Goal: Transaction & Acquisition: Obtain resource

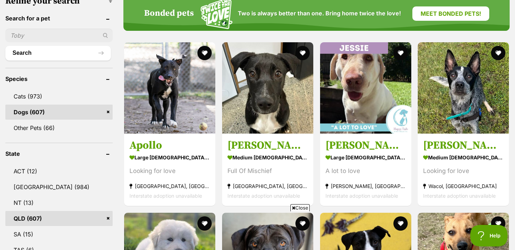
click at [296, 208] on span "Close" at bounding box center [300, 207] width 19 height 7
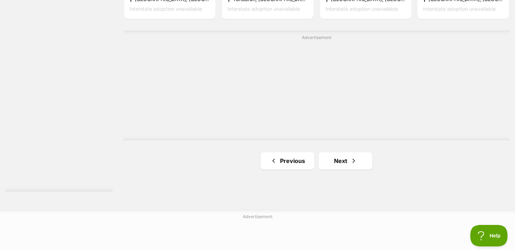
scroll to position [1343, 0]
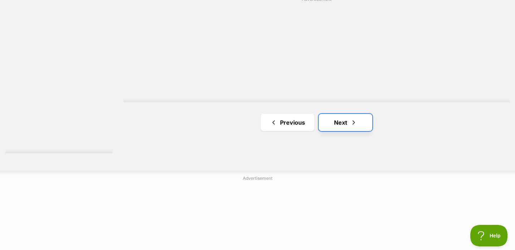
click at [349, 114] on link "Next" at bounding box center [346, 122] width 54 height 17
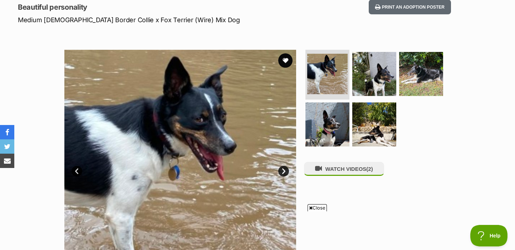
scroll to position [100, 0]
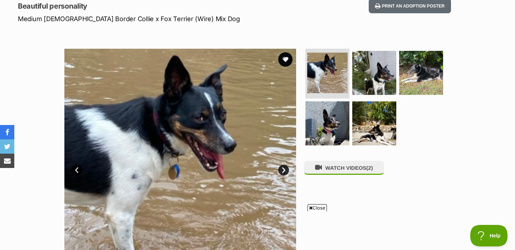
click at [287, 173] on link "Next" at bounding box center [283, 170] width 11 height 11
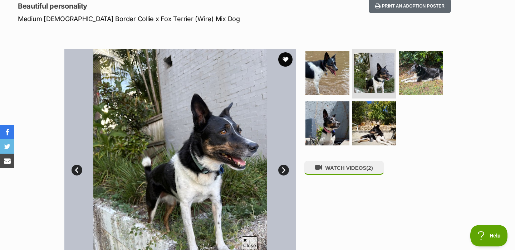
click at [287, 173] on link "Next" at bounding box center [283, 170] width 11 height 11
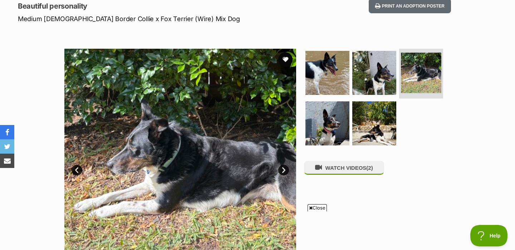
click at [287, 173] on link "Next" at bounding box center [283, 170] width 11 height 11
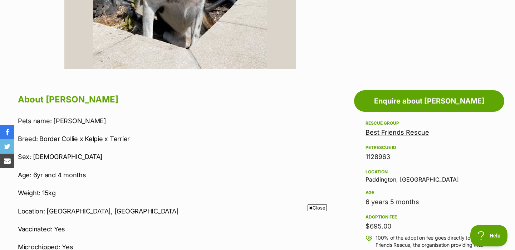
scroll to position [313, 0]
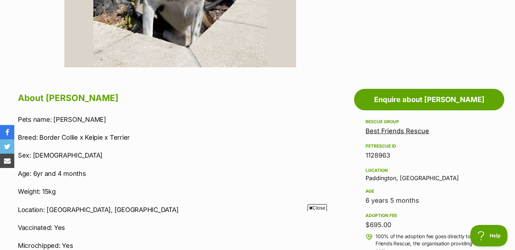
click at [317, 206] on span "Close" at bounding box center [317, 207] width 19 height 7
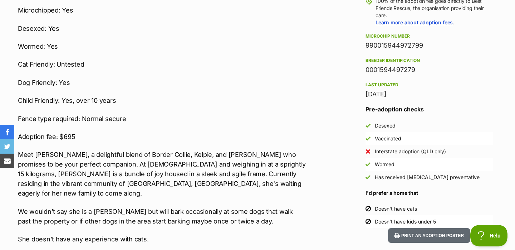
scroll to position [566, 0]
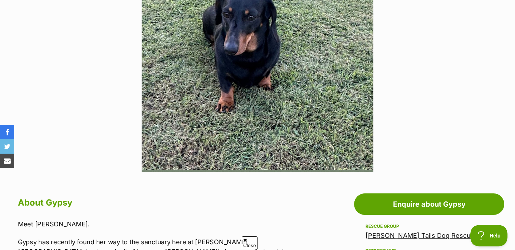
scroll to position [346, 0]
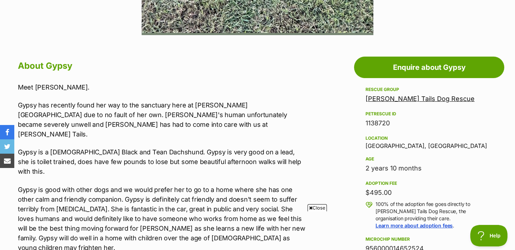
click at [317, 210] on span "Close" at bounding box center [317, 207] width 19 height 7
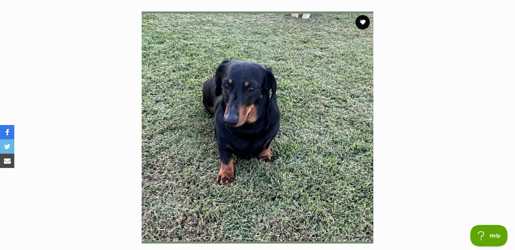
scroll to position [77, 0]
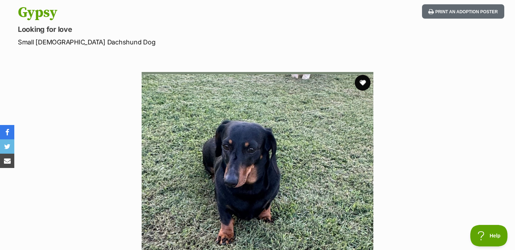
click at [366, 84] on button "favourite" at bounding box center [363, 83] width 16 height 16
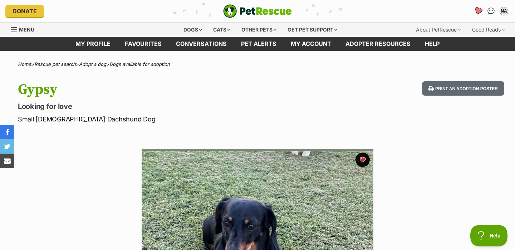
click at [476, 13] on icon "Favourites" at bounding box center [479, 10] width 10 height 9
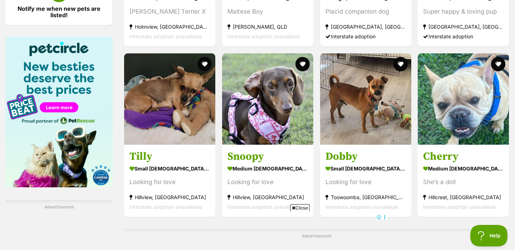
scroll to position [1258, 0]
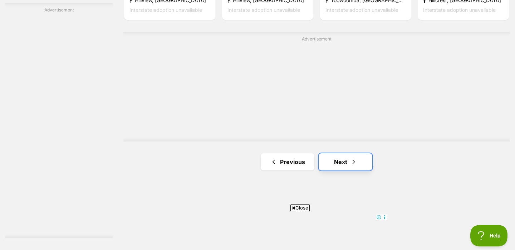
click at [344, 153] on link "Next" at bounding box center [346, 161] width 54 height 17
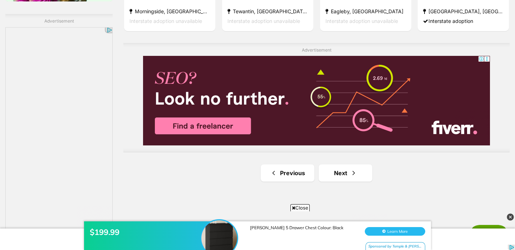
scroll to position [1319, 0]
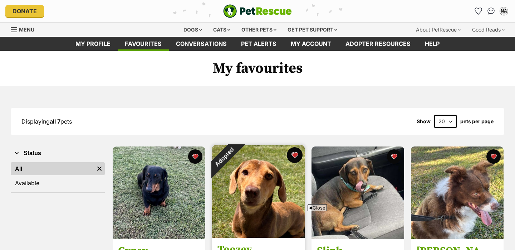
scroll to position [73, 0]
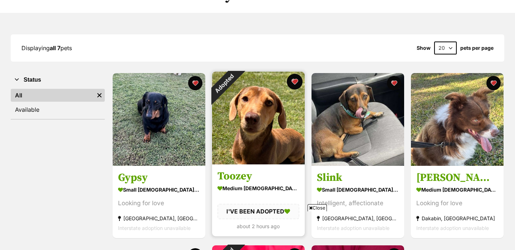
click at [297, 82] on button "favourite" at bounding box center [295, 82] width 16 height 16
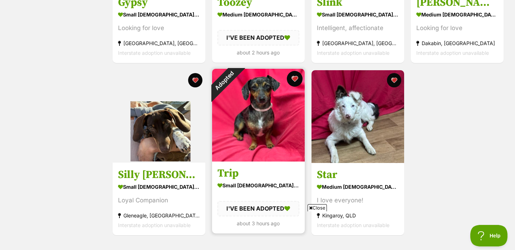
scroll to position [0, 0]
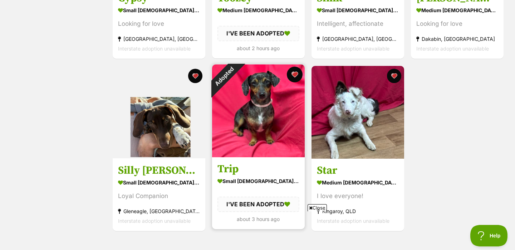
click at [296, 74] on button "favourite" at bounding box center [295, 75] width 16 height 16
